Goal: Find specific page/section: Find specific page/section

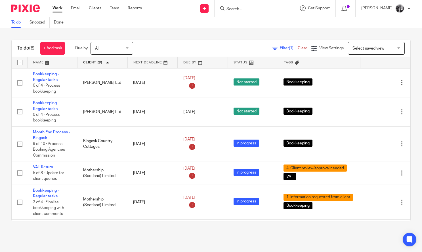
click at [89, 62] on link at bounding box center [102, 62] width 50 height 11
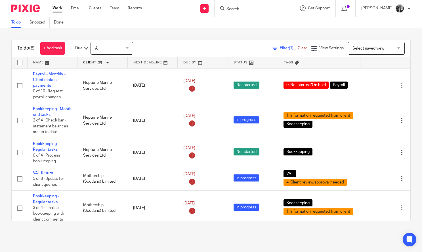
click at [90, 63] on link at bounding box center [102, 62] width 50 height 11
